Goal: Check status: Check status

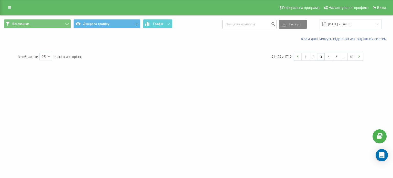
drag, startPoint x: 3, startPoint y: 10, endPoint x: 7, endPoint y: 10, distance: 3.6
click at [3, 10] on div "Реферальна програма Налаштування профілю Вихід" at bounding box center [196, 7] width 393 height 15
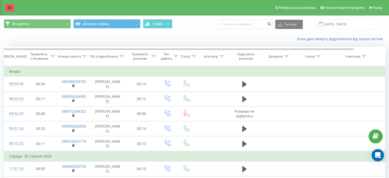
click at [8, 9] on icon at bounding box center [9, 8] width 3 height 4
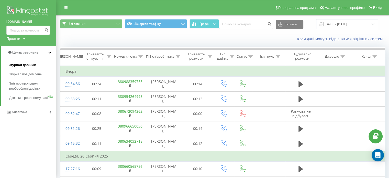
click at [21, 64] on span "Журнал дзвінків" at bounding box center [22, 64] width 27 height 5
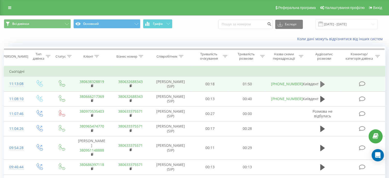
click at [321, 85] on icon at bounding box center [322, 84] width 5 height 6
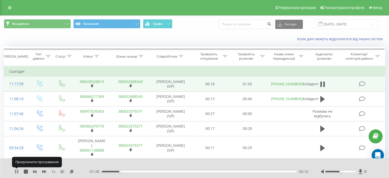
click at [15, 172] on icon at bounding box center [15, 171] width 1 height 4
